Goal: Navigation & Orientation: Find specific page/section

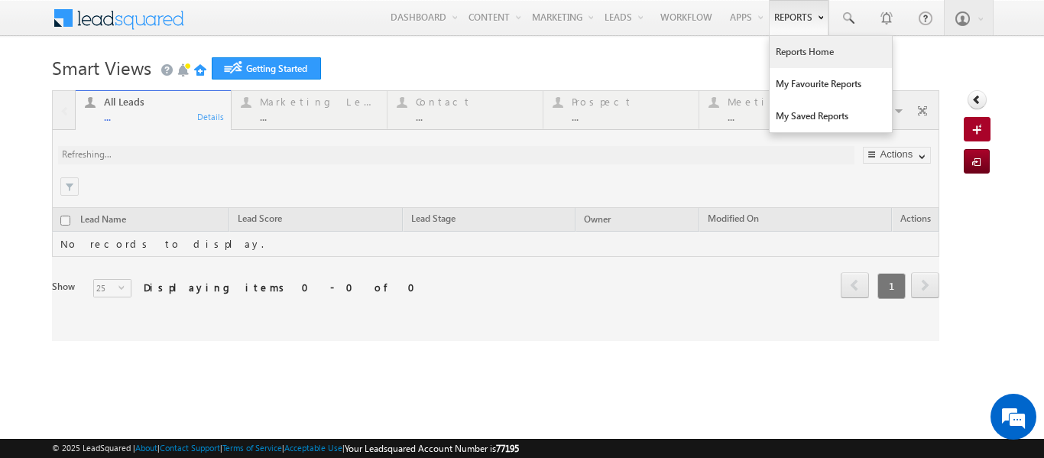
click at [787, 48] on link "Reports Home" at bounding box center [831, 52] width 122 height 32
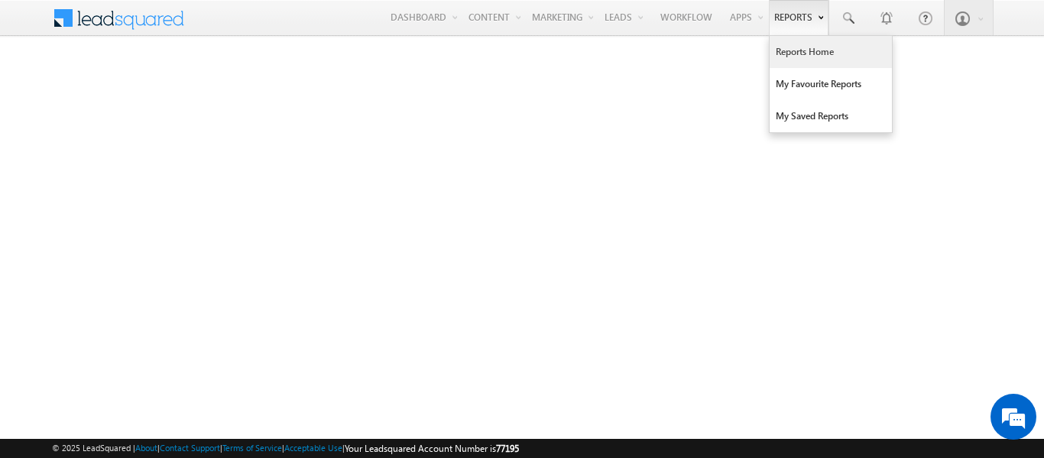
click at [800, 50] on link "Reports Home" at bounding box center [831, 52] width 122 height 32
